Goal: Information Seeking & Learning: Understand process/instructions

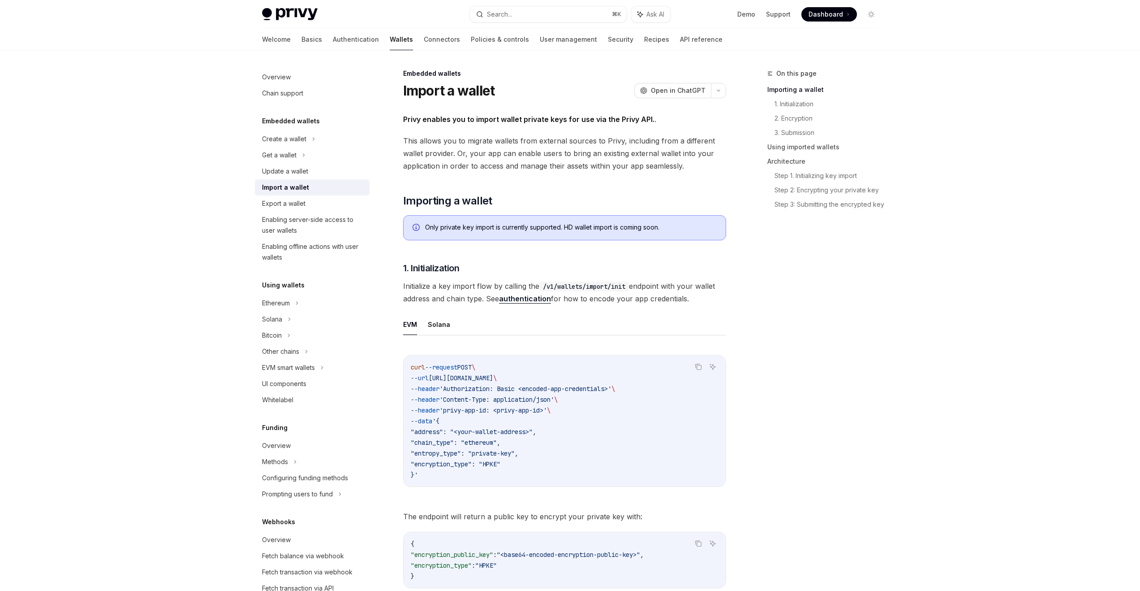
click at [449, 295] on span "Initialize a key import flow by calling the /v1/wallets/import/init endpoint wi…" at bounding box center [564, 292] width 323 height 25
click at [448, 285] on span "Initialize a key import flow by calling the /v1/wallets/import/init endpoint wi…" at bounding box center [564, 292] width 323 height 25
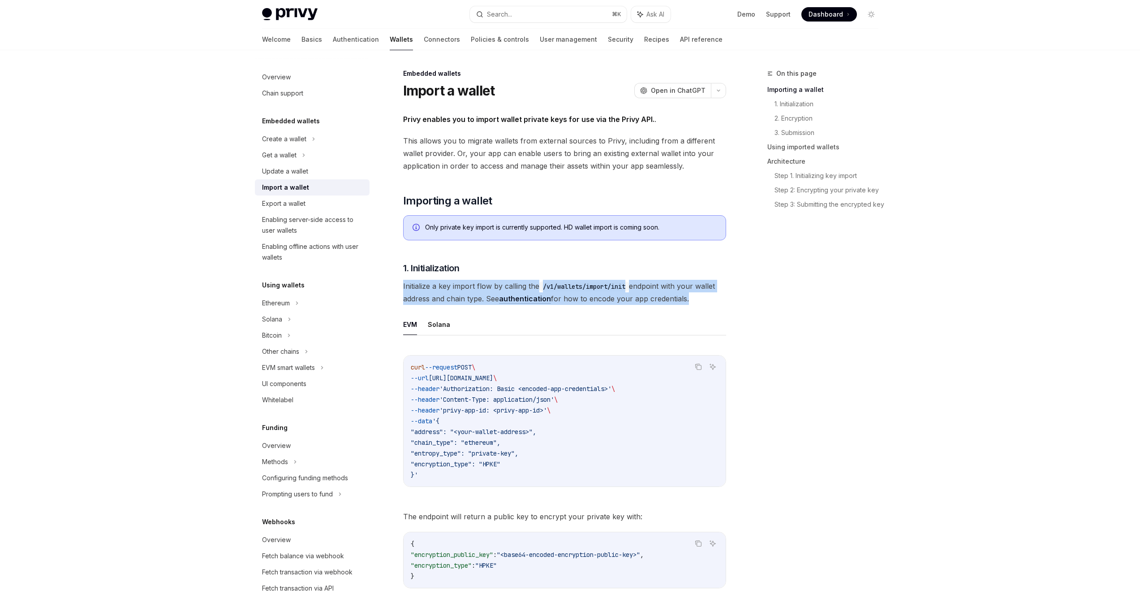
click at [448, 285] on span "Initialize a key import flow by calling the /v1/wallets/import/init endpoint wi…" at bounding box center [564, 292] width 323 height 25
click at [424, 289] on span "Initialize a key import flow by calling the /v1/wallets/import/init endpoint wi…" at bounding box center [564, 292] width 323 height 25
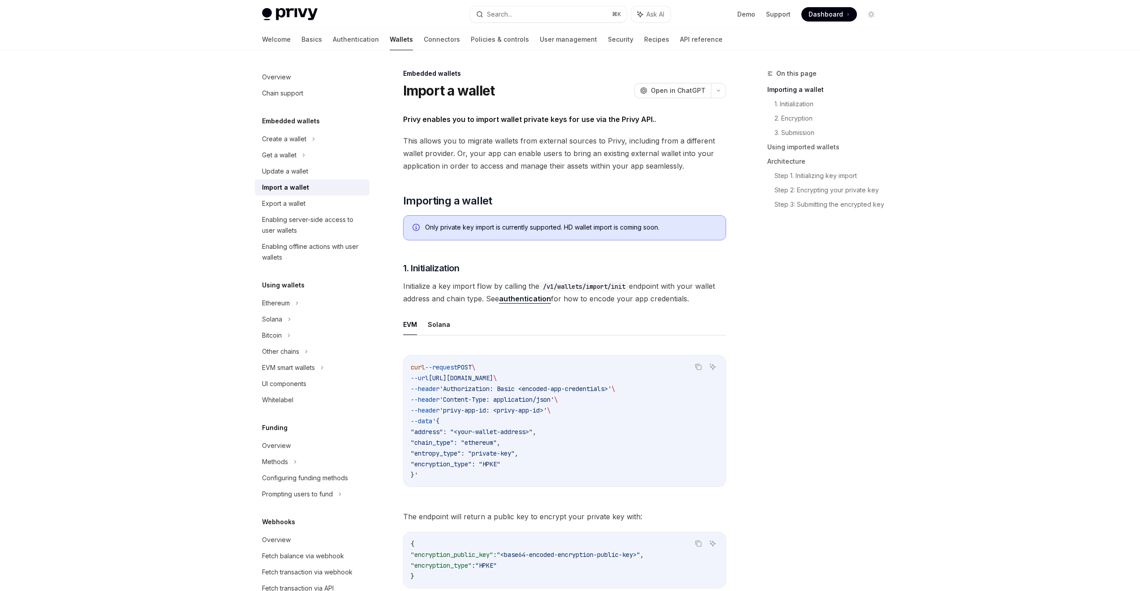
click at [484, 296] on span "Initialize a key import flow by calling the /v1/wallets/import/init endpoint wi…" at bounding box center [564, 292] width 323 height 25
click at [483, 296] on span "Initialize a key import flow by calling the /v1/wallets/import/init endpoint wi…" at bounding box center [564, 292] width 323 height 25
click at [448, 299] on span "Initialize a key import flow by calling the /v1/wallets/import/init endpoint wi…" at bounding box center [564, 292] width 323 height 25
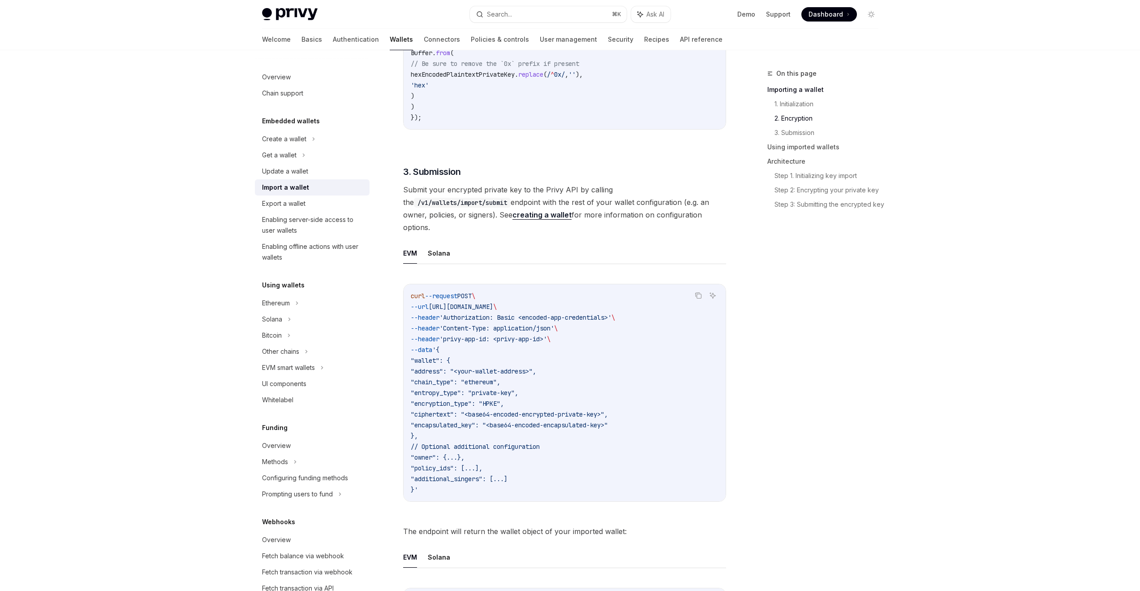
scroll to position [1326, 0]
